Goal: Communication & Community: Answer question/provide support

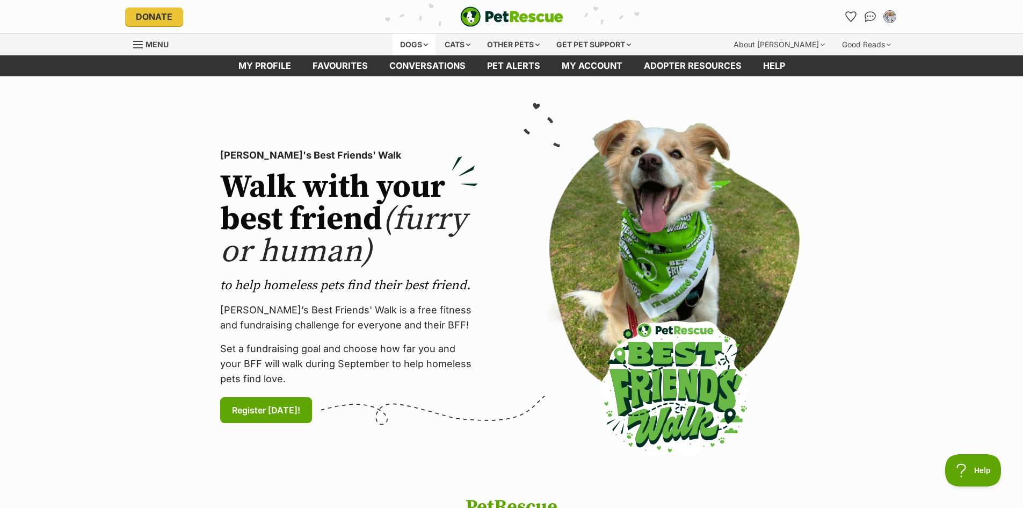
click at [400, 36] on div "Dogs" at bounding box center [414, 44] width 43 height 21
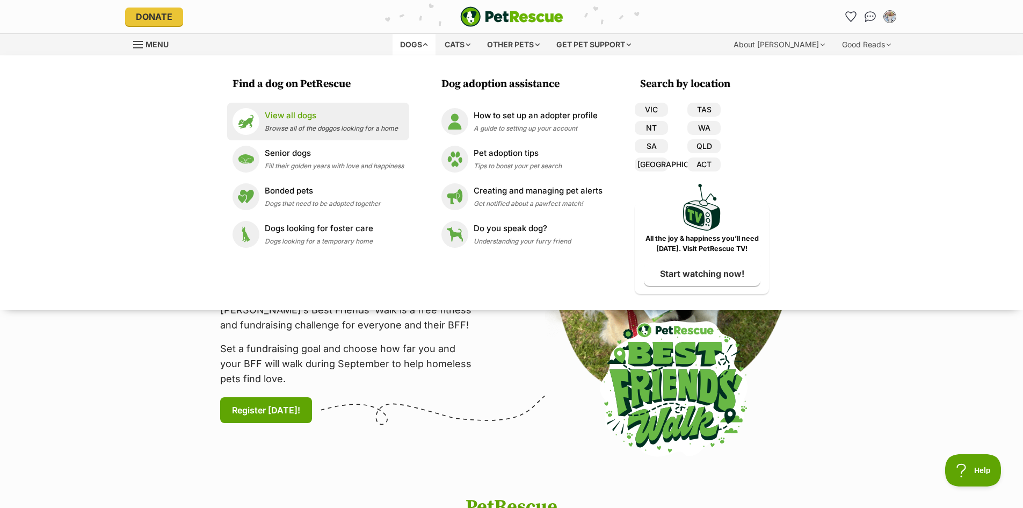
click at [362, 115] on p "View all dogs" at bounding box center [331, 116] width 133 height 12
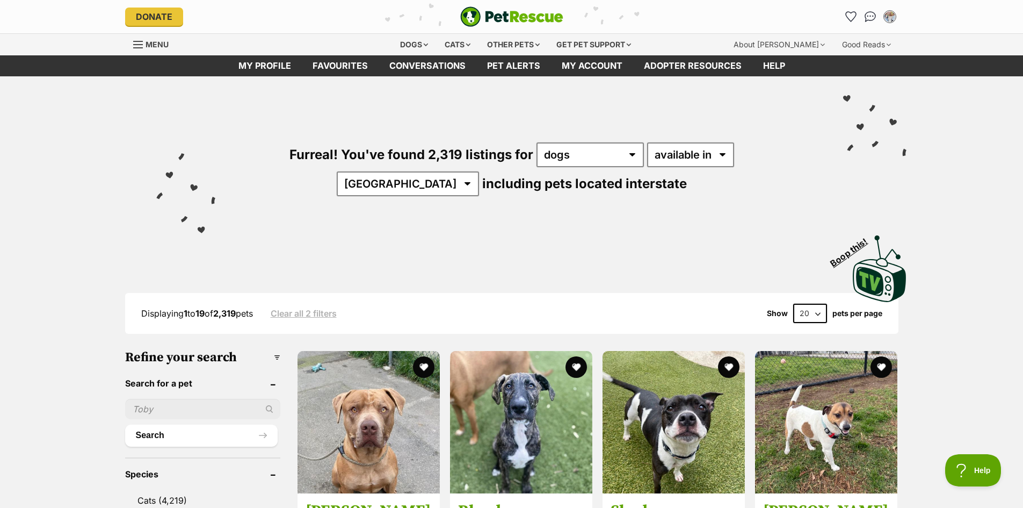
click at [138, 39] on link "Menu" at bounding box center [154, 43] width 43 height 19
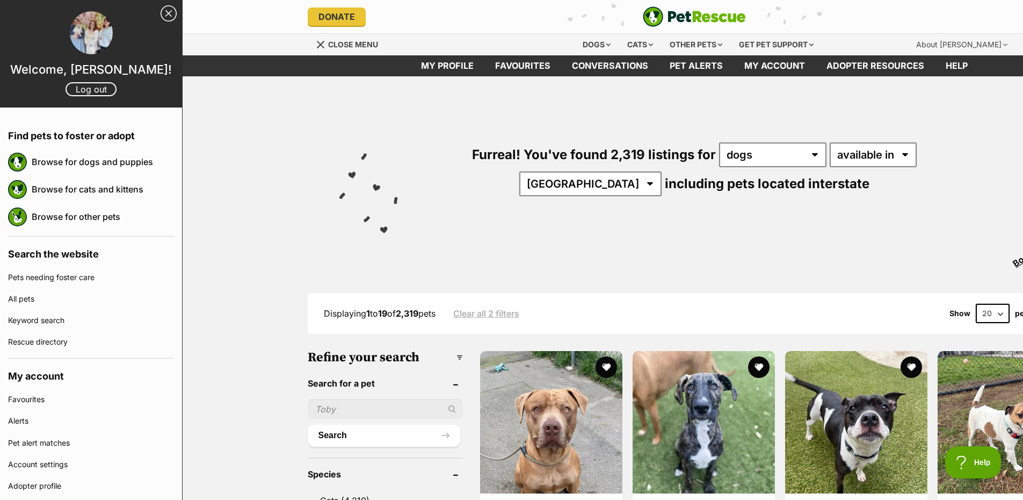
click at [237, 95] on div "Furreal! You've found 2,319 listings for any type of pet cats dogs other pets a…" at bounding box center [694, 190] width 1023 height 228
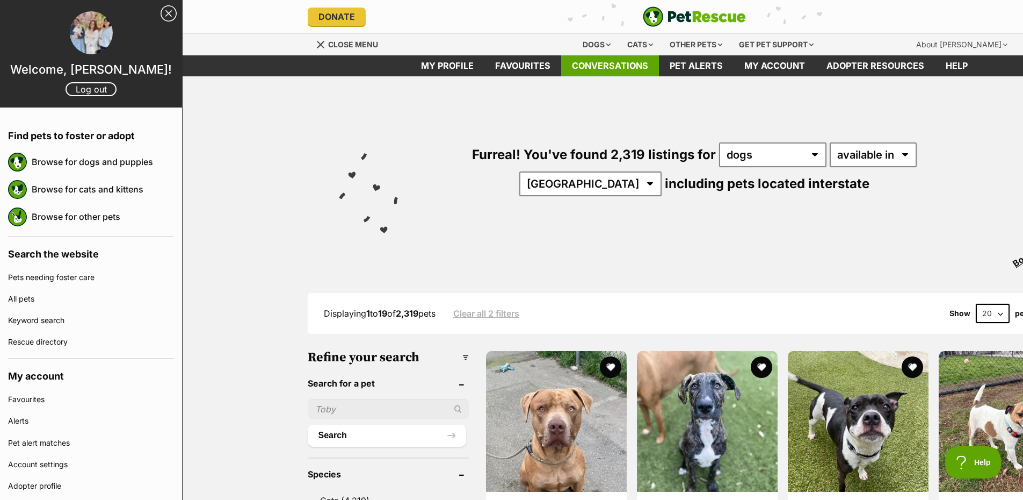
click at [616, 68] on link "Conversations" at bounding box center [610, 65] width 98 height 21
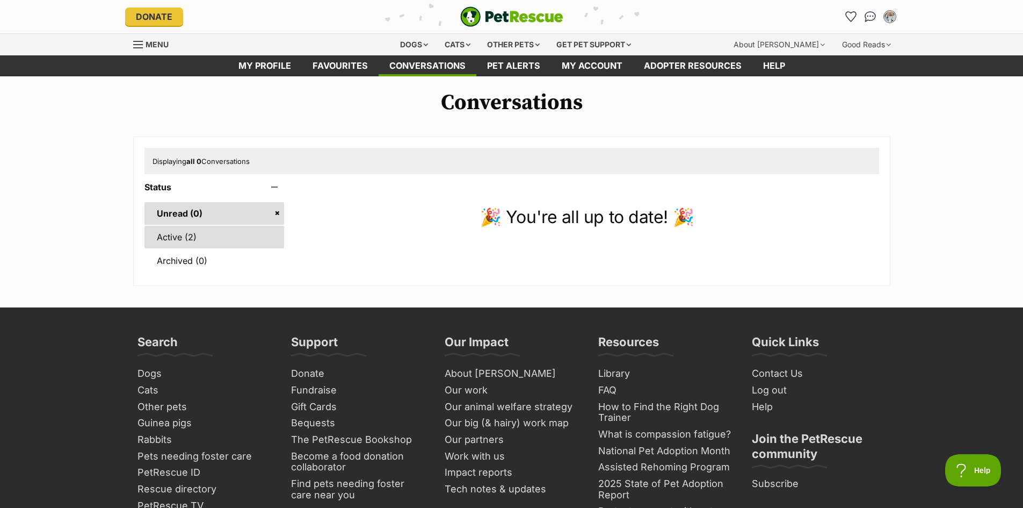
click at [206, 234] on link "Active (2)" at bounding box center [215, 237] width 140 height 23
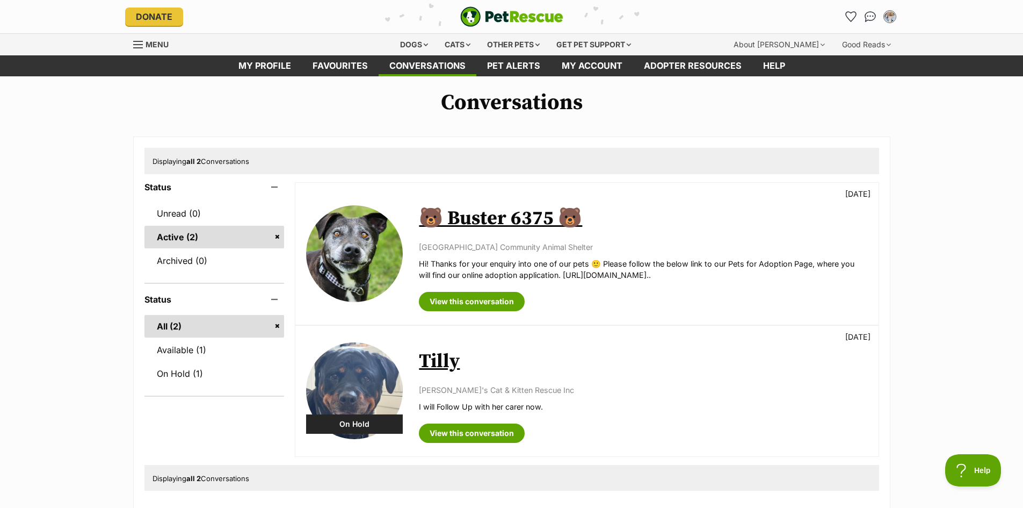
click at [648, 270] on p "Hi! Thanks for your enquiry into one of our pets 🙂 Please follow the below link…" at bounding box center [643, 269] width 449 height 23
click at [631, 272] on p "Hi! Thanks for your enquiry into one of our pets 🙂 Please follow the below link…" at bounding box center [643, 269] width 449 height 23
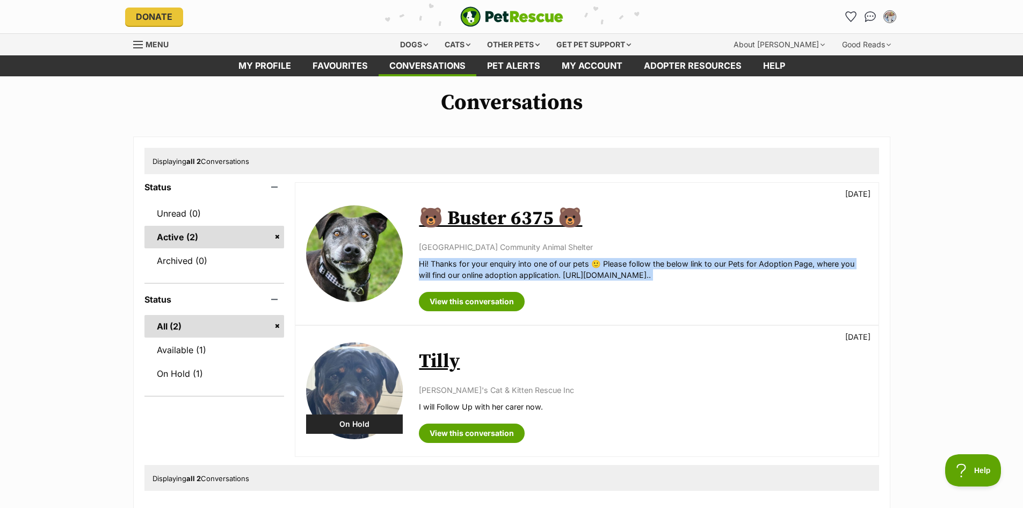
click at [631, 272] on p "Hi! Thanks for your enquiry into one of our pets 🙂 Please follow the below link…" at bounding box center [643, 269] width 449 height 23
click at [631, 273] on p "Hi! Thanks for your enquiry into one of our pets 🙂 Please follow the below link…" at bounding box center [643, 269] width 449 height 23
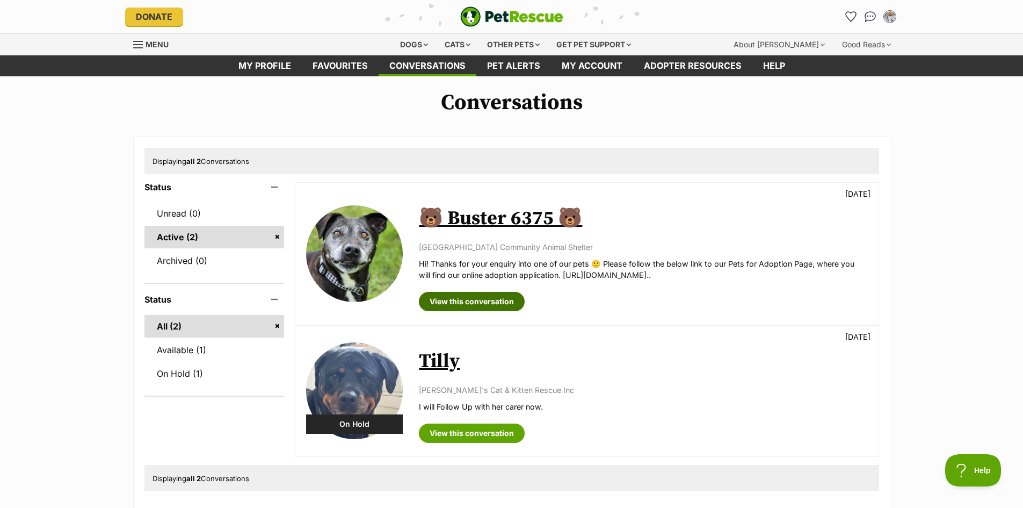
click at [494, 298] on link "View this conversation" at bounding box center [472, 301] width 106 height 19
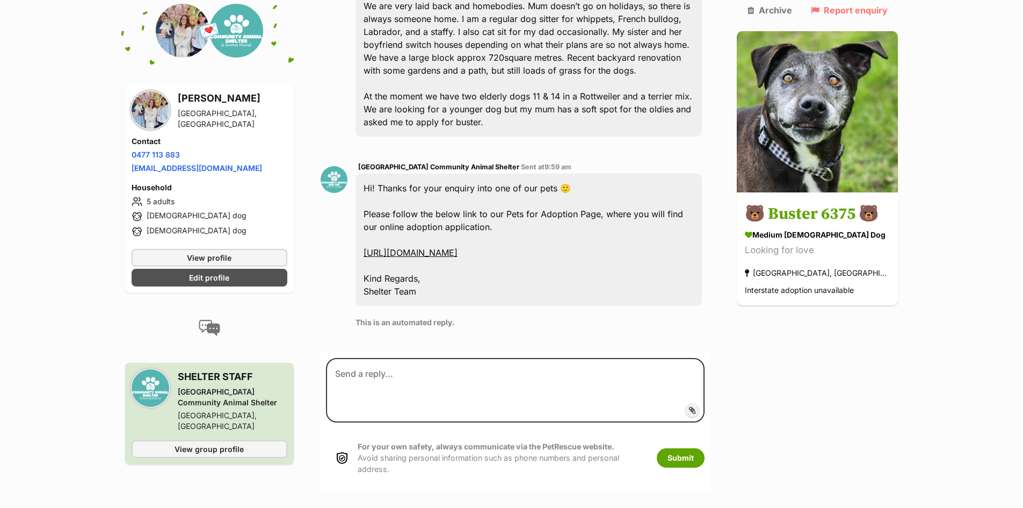
scroll to position [380, 0]
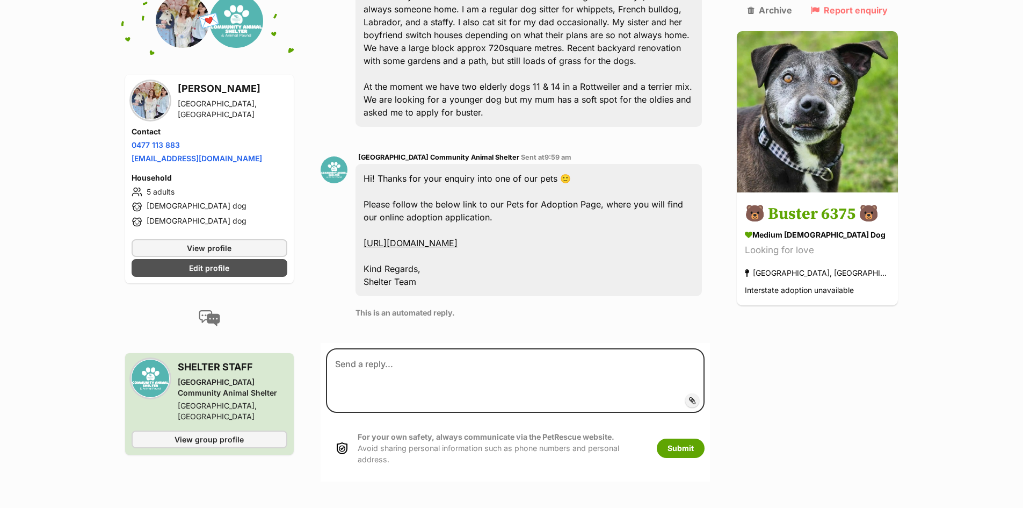
click at [458, 248] on link "[URL][DOMAIN_NAME]" at bounding box center [411, 242] width 94 height 11
